Goal: Task Accomplishment & Management: Manage account settings

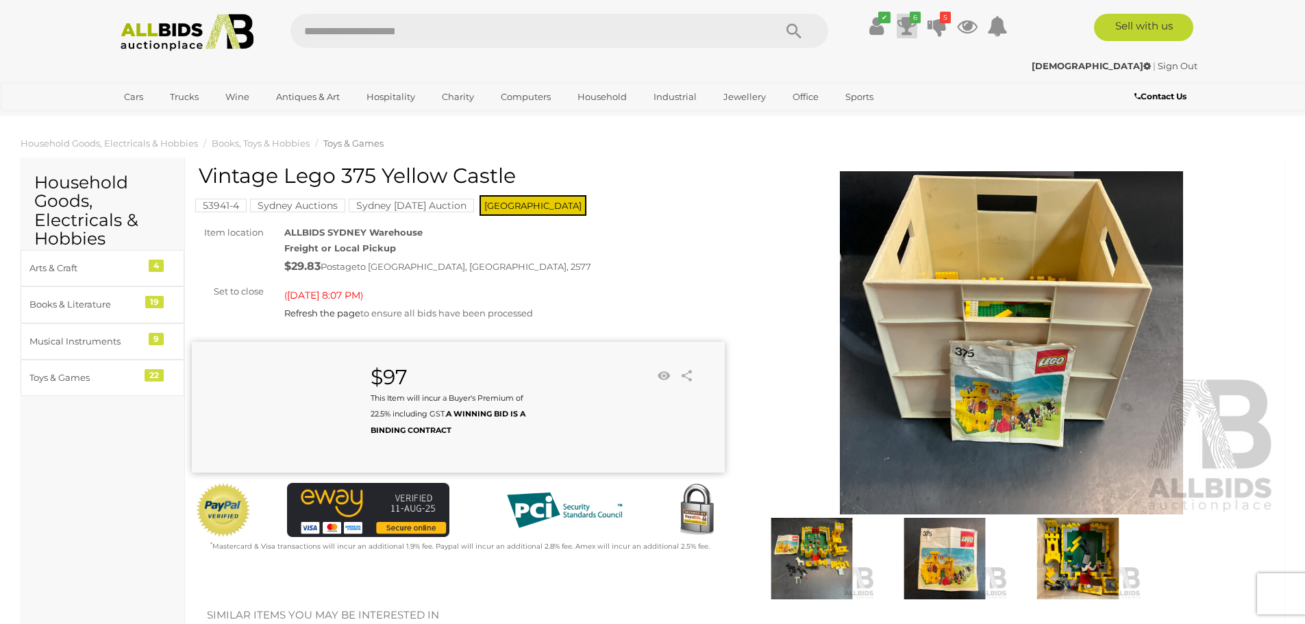
click at [905, 26] on icon at bounding box center [906, 26] width 19 height 25
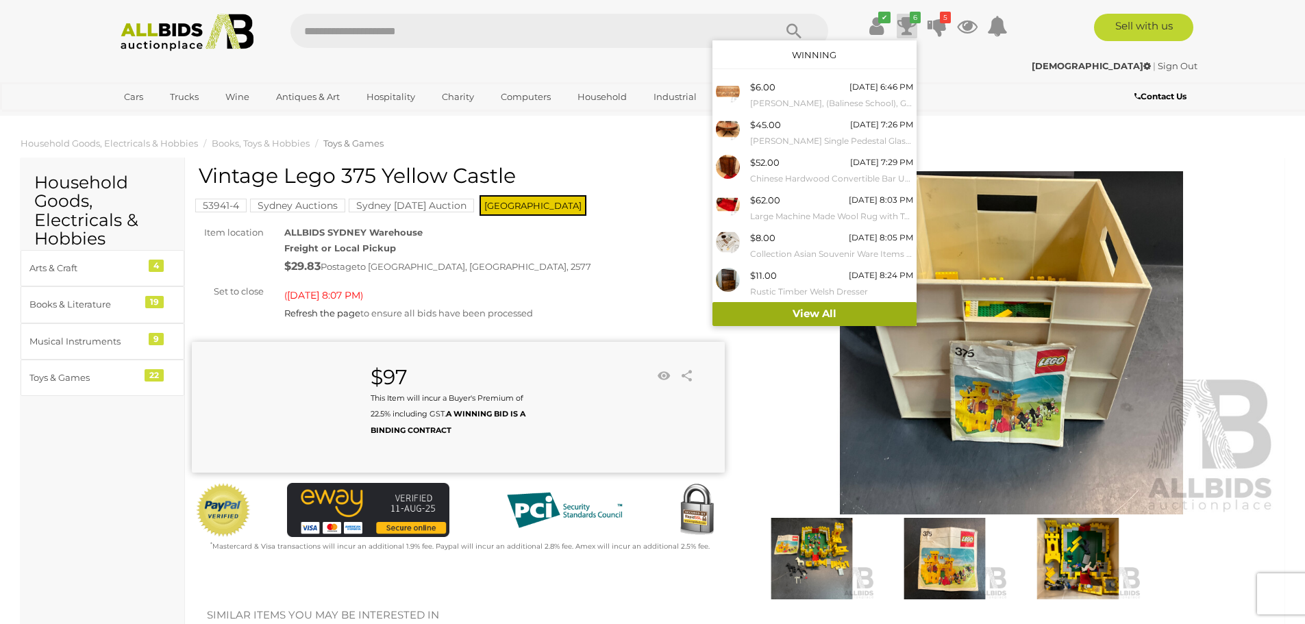
click at [810, 308] on link "View All" at bounding box center [814, 314] width 204 height 24
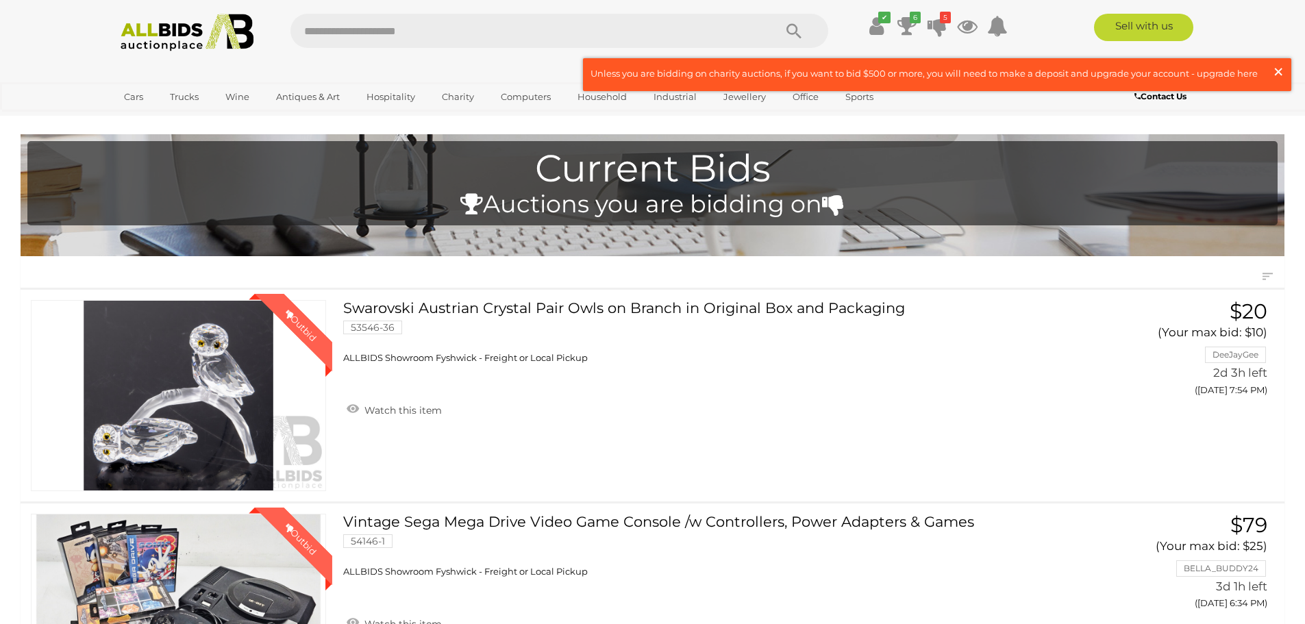
click at [1276, 73] on span "×" at bounding box center [1278, 71] width 12 height 27
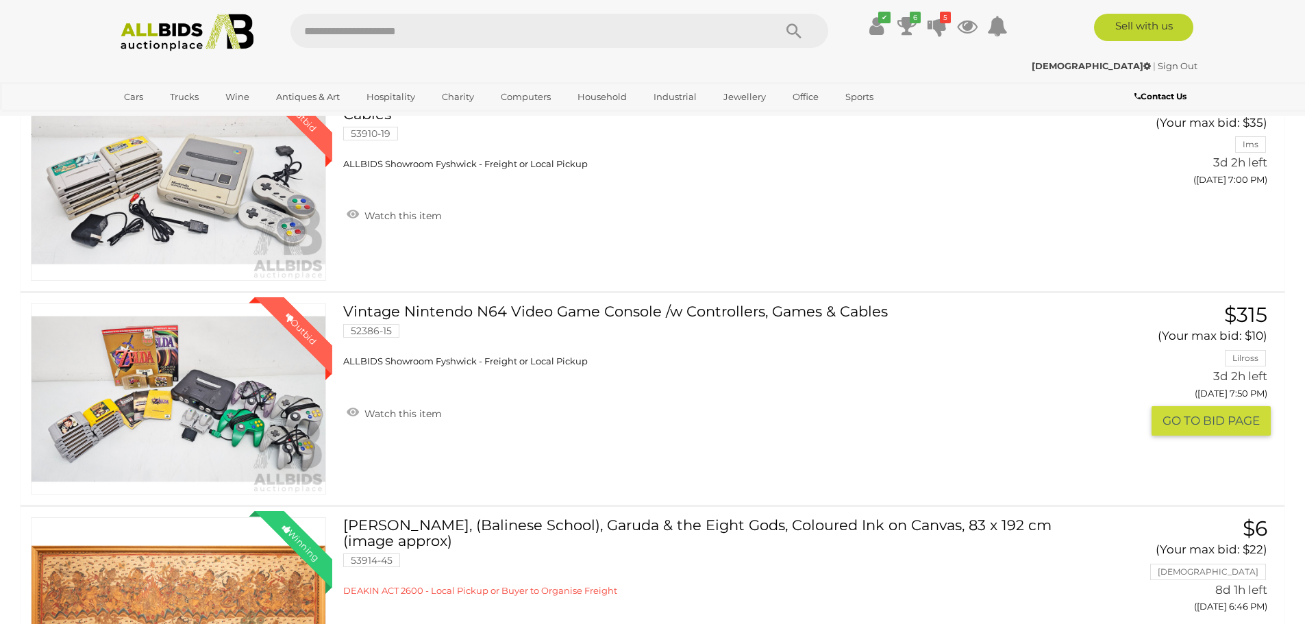
scroll to position [685, 0]
